Goal: Information Seeking & Learning: Learn about a topic

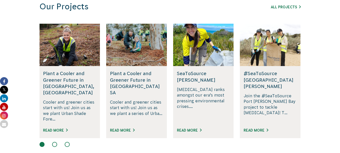
scroll to position [321, 0]
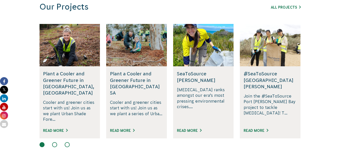
click at [54, 142] on button at bounding box center [54, 144] width 5 height 5
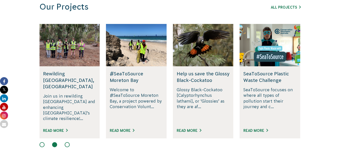
click at [65, 142] on button at bounding box center [67, 144] width 5 height 5
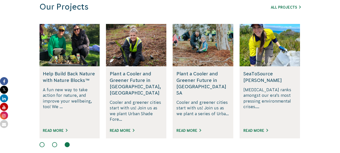
click at [52, 142] on div at bounding box center [170, 145] width 261 height 6
click at [54, 142] on button at bounding box center [54, 144] width 5 height 5
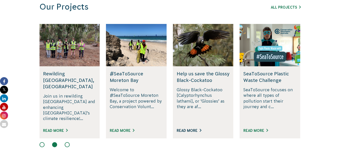
click at [189, 128] on link "Read More" at bounding box center [189, 130] width 25 height 4
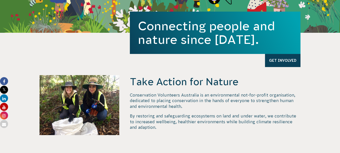
scroll to position [146, 0]
click at [174, 29] on h1 "Connecting people and nature since 1982." at bounding box center [215, 32] width 155 height 27
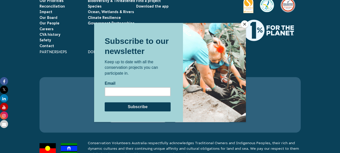
scroll to position [1588, 0]
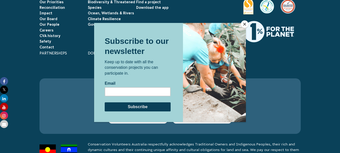
click at [245, 22] on button "Close" at bounding box center [245, 24] width 8 height 8
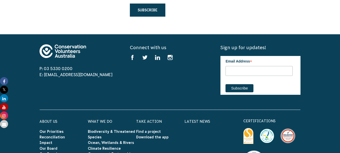
scroll to position [1459, 0]
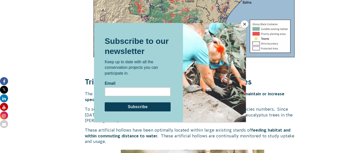
scroll to position [872, 0]
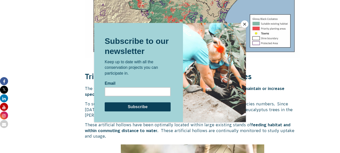
click at [245, 24] on button "Close" at bounding box center [245, 24] width 8 height 8
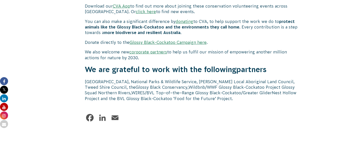
scroll to position [1601, 0]
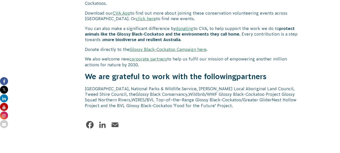
scroll to position [1594, 0]
click at [136, 16] on link "click here" at bounding box center [146, 18] width 20 height 5
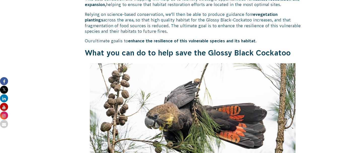
scroll to position [1358, 0]
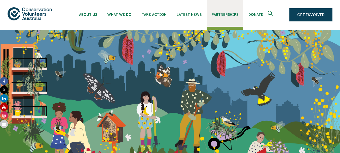
click at [230, 19] on link "Partnerships" at bounding box center [225, 13] width 37 height 27
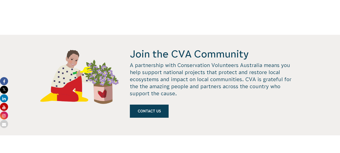
scroll to position [459, 0]
